Goal: Information Seeking & Learning: Learn about a topic

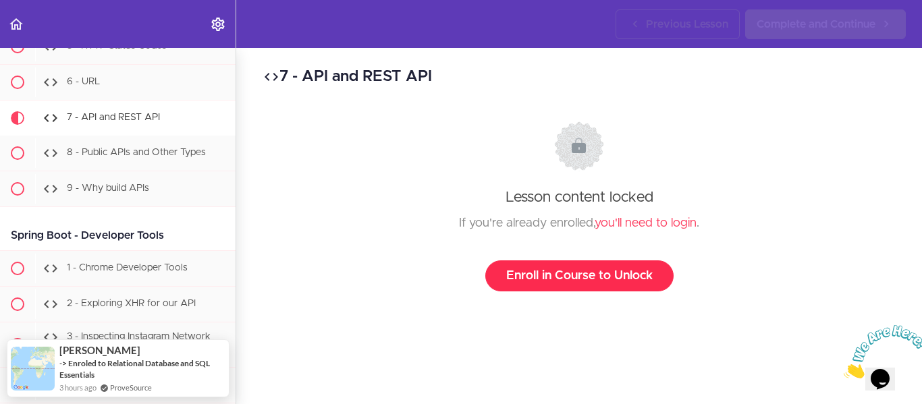
click at [576, 279] on link "Enroll in Course to Unlock" at bounding box center [579, 275] width 188 height 31
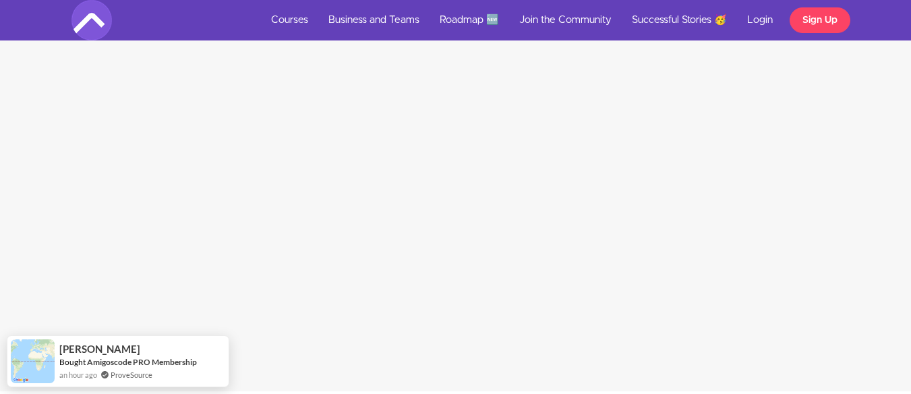
scroll to position [337, 0]
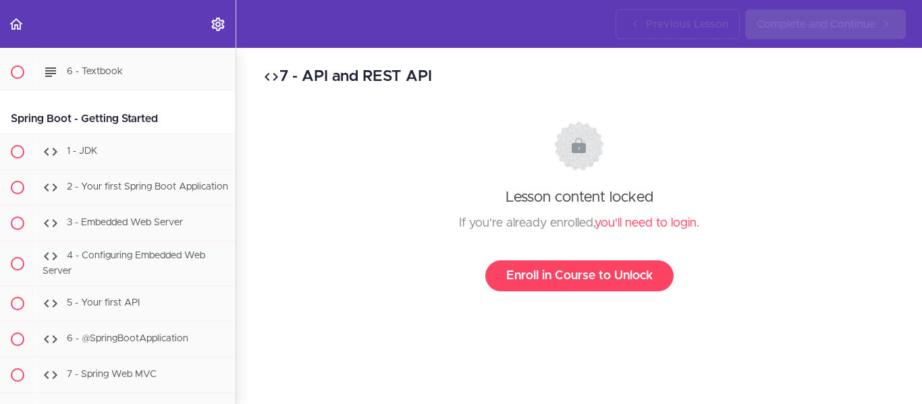
scroll to position [12763, 0]
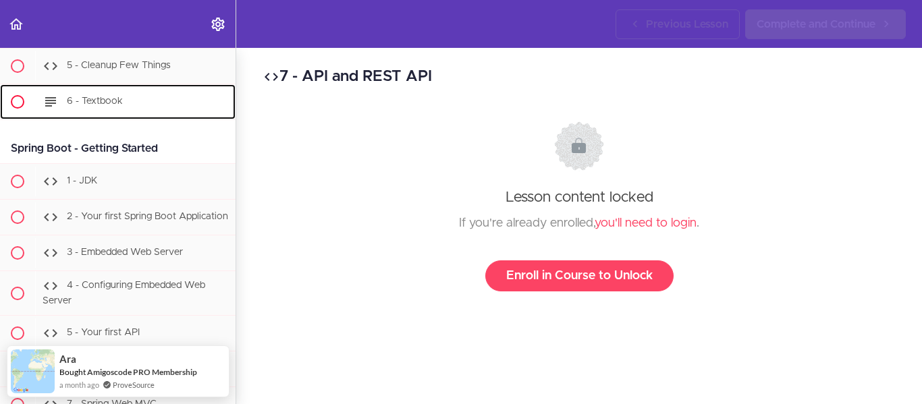
click at [130, 117] on div "6 - Textbook" at bounding box center [135, 102] width 200 height 30
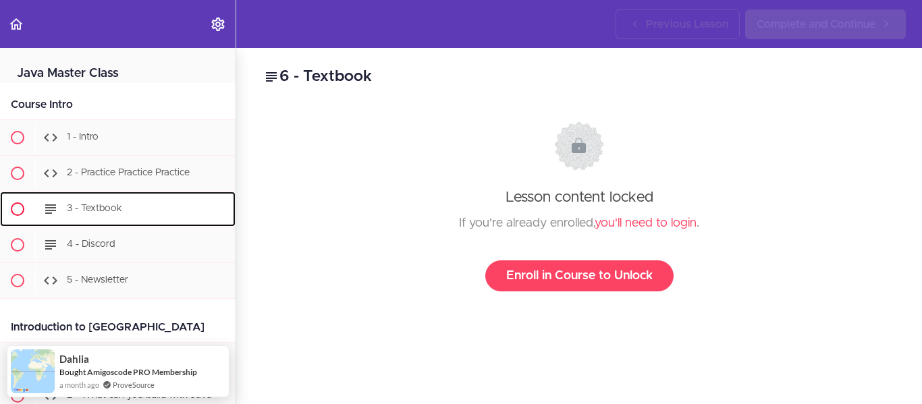
click at [115, 210] on span "3 - Textbook" at bounding box center [94, 208] width 55 height 9
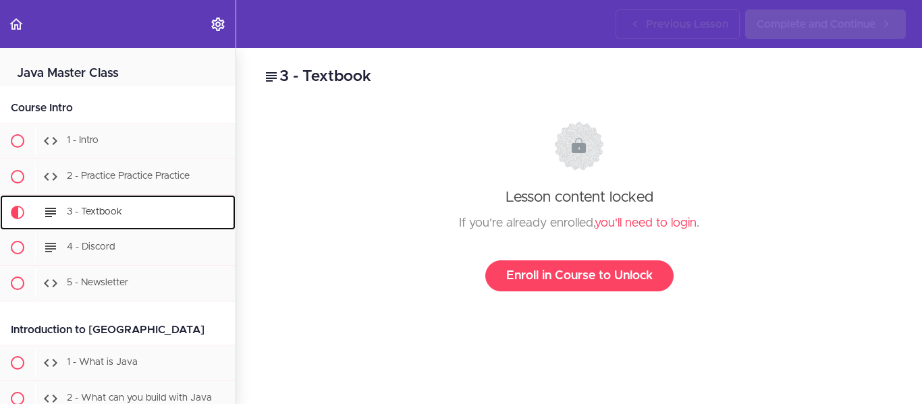
scroll to position [140, 0]
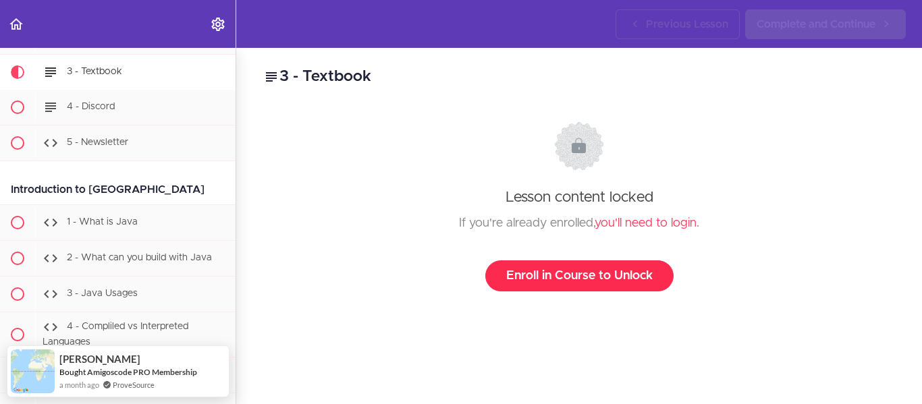
click at [585, 274] on link "Enroll in Course to Unlock" at bounding box center [579, 275] width 188 height 31
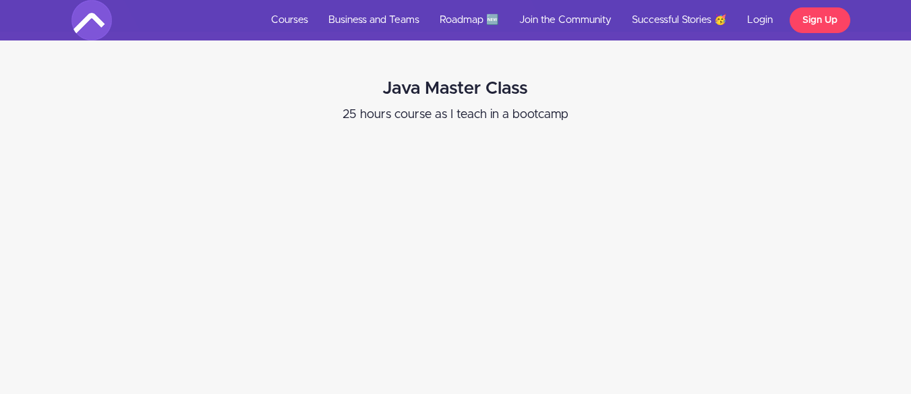
scroll to position [405, 0]
